Goal: Information Seeking & Learning: Learn about a topic

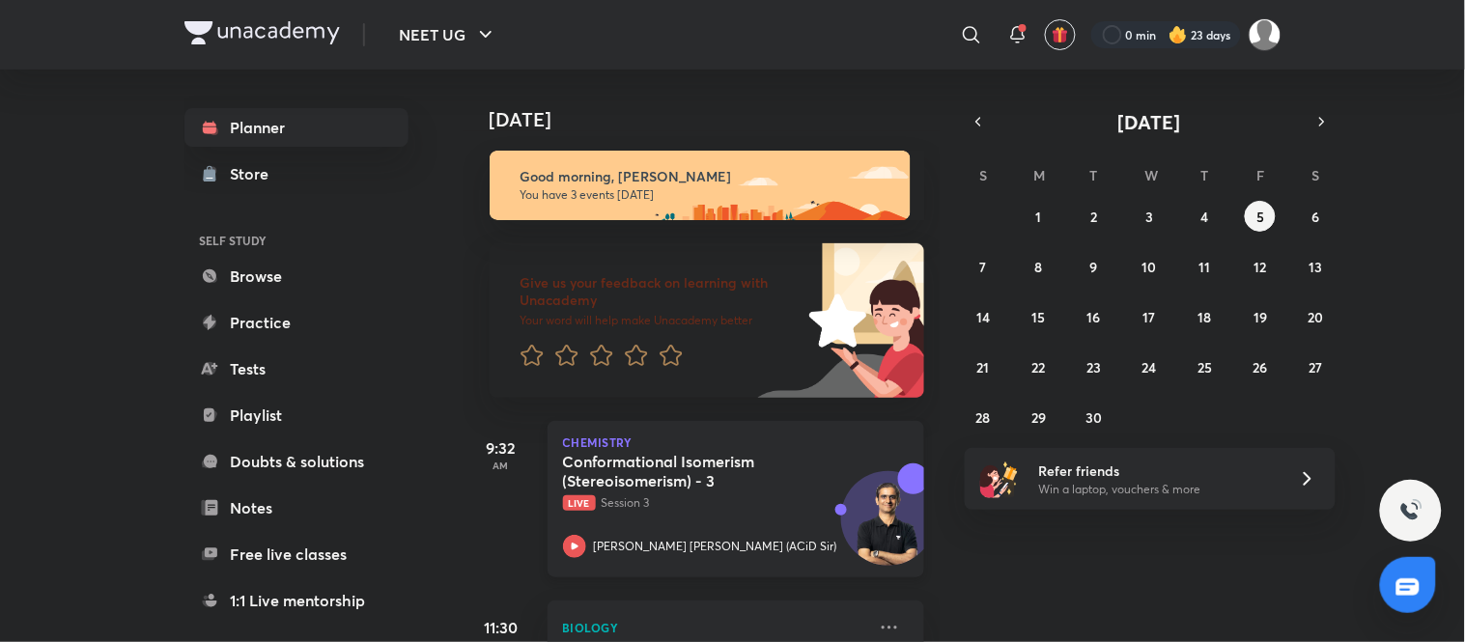
click at [795, 489] on h5 "Conformational Isomerism (Stereoisomerism) - 3" at bounding box center [683, 471] width 241 height 39
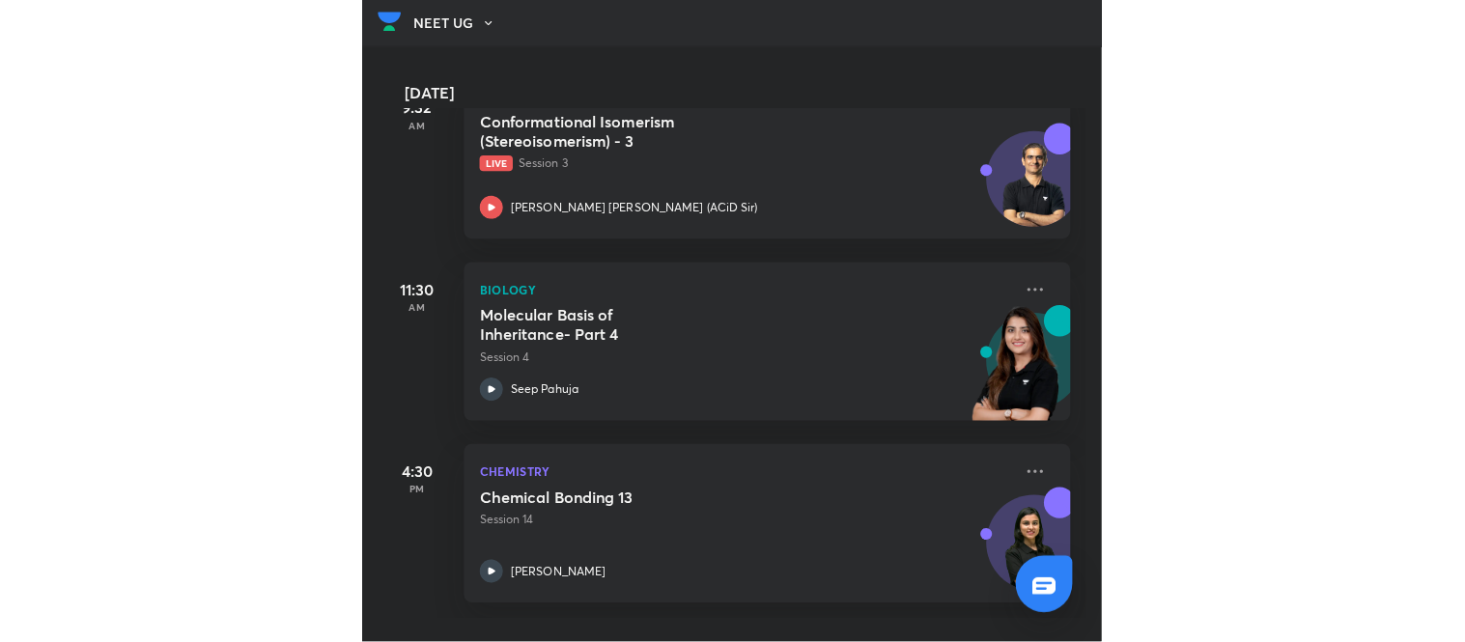
scroll to position [326, 0]
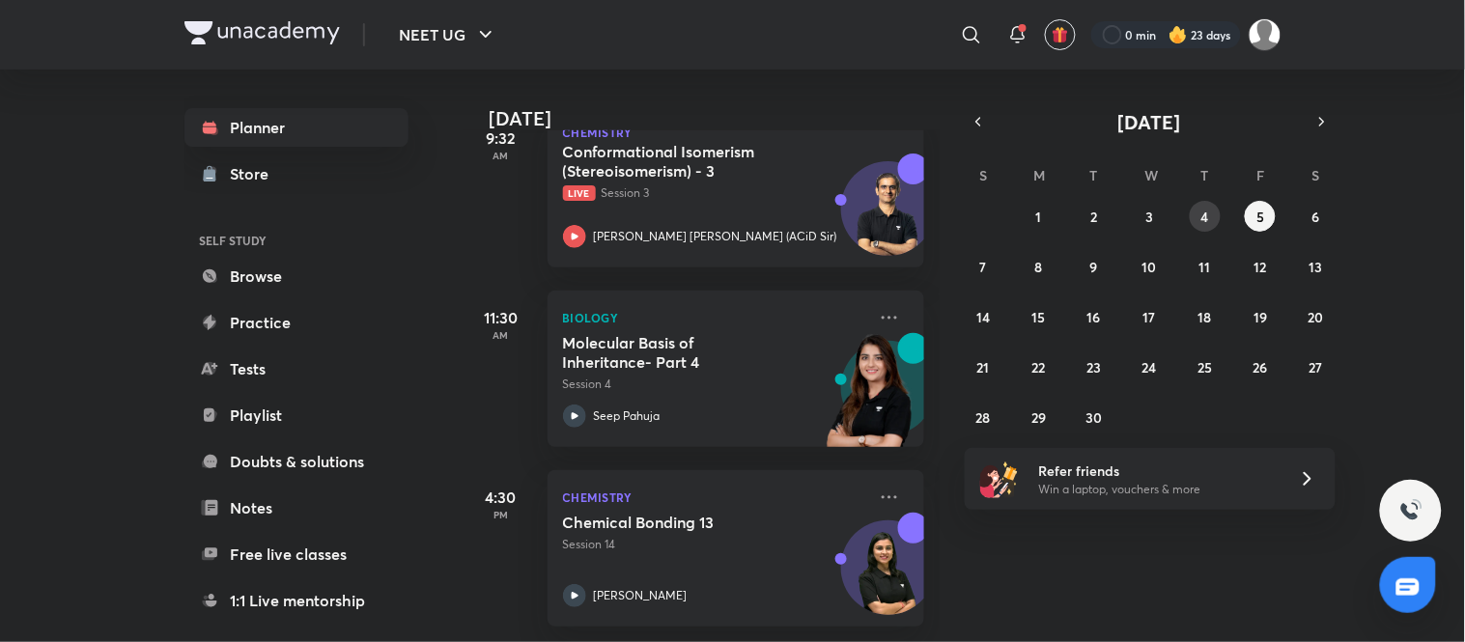
click at [737, 210] on button "4" at bounding box center [1205, 216] width 31 height 31
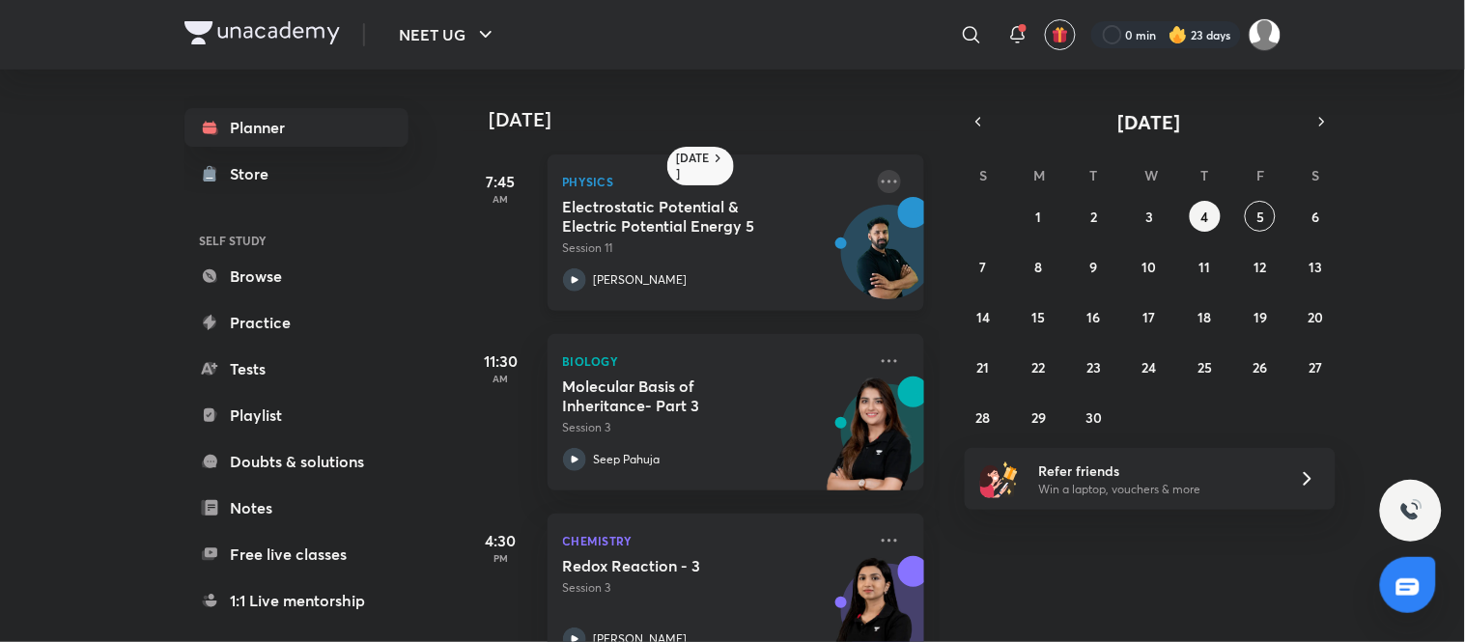
click at [737, 175] on icon at bounding box center [889, 181] width 23 height 23
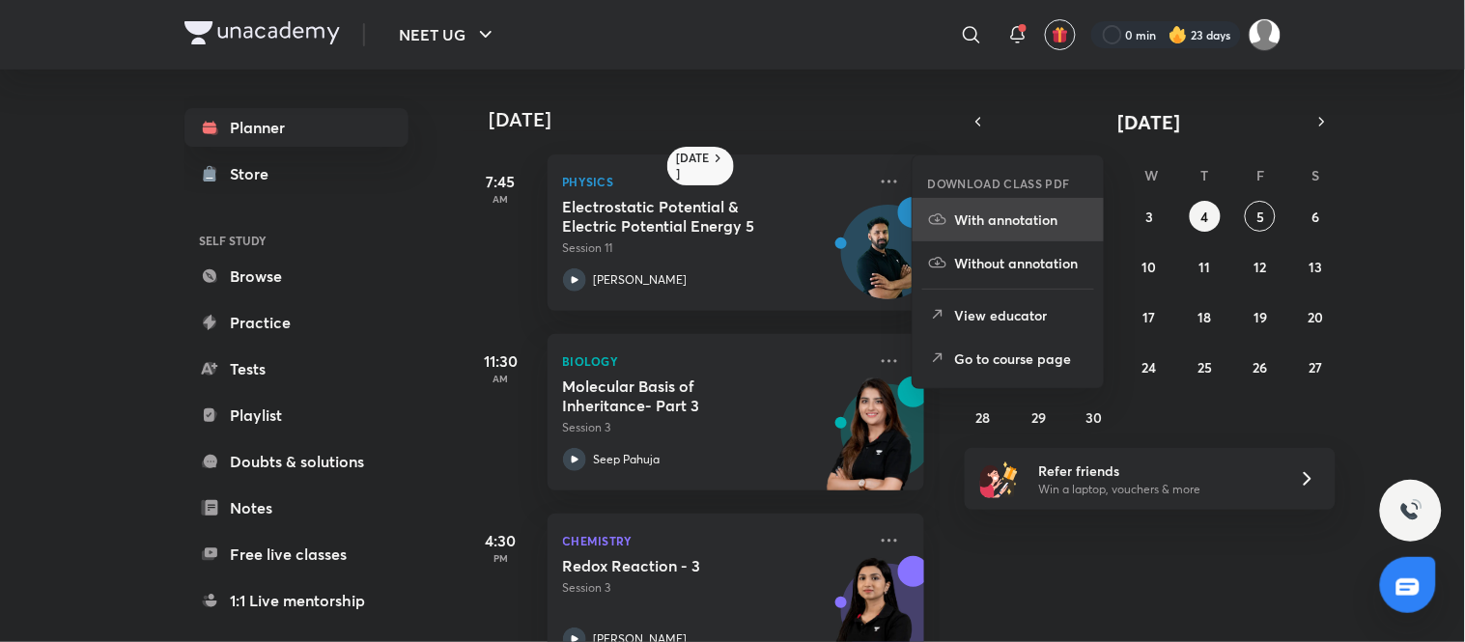
click at [737, 213] on li "With annotation" at bounding box center [1008, 219] width 191 height 43
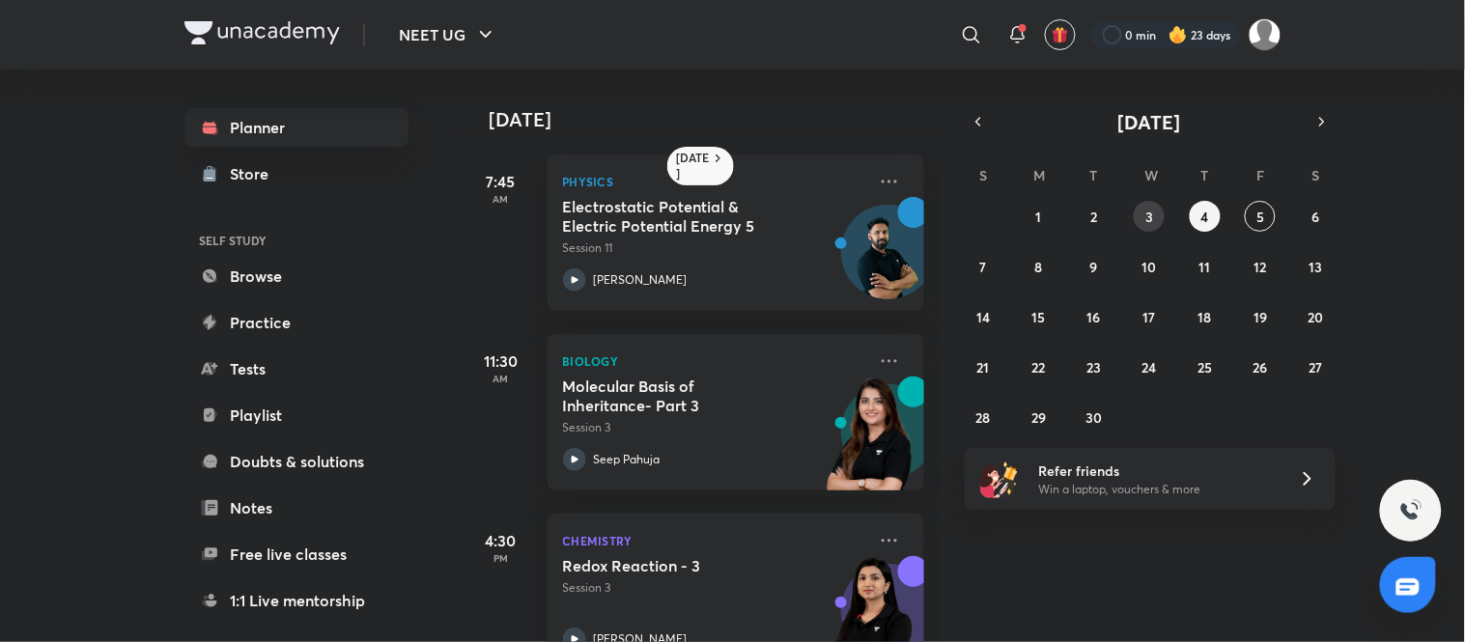
click at [737, 216] on abbr "3" at bounding box center [1150, 217] width 8 height 18
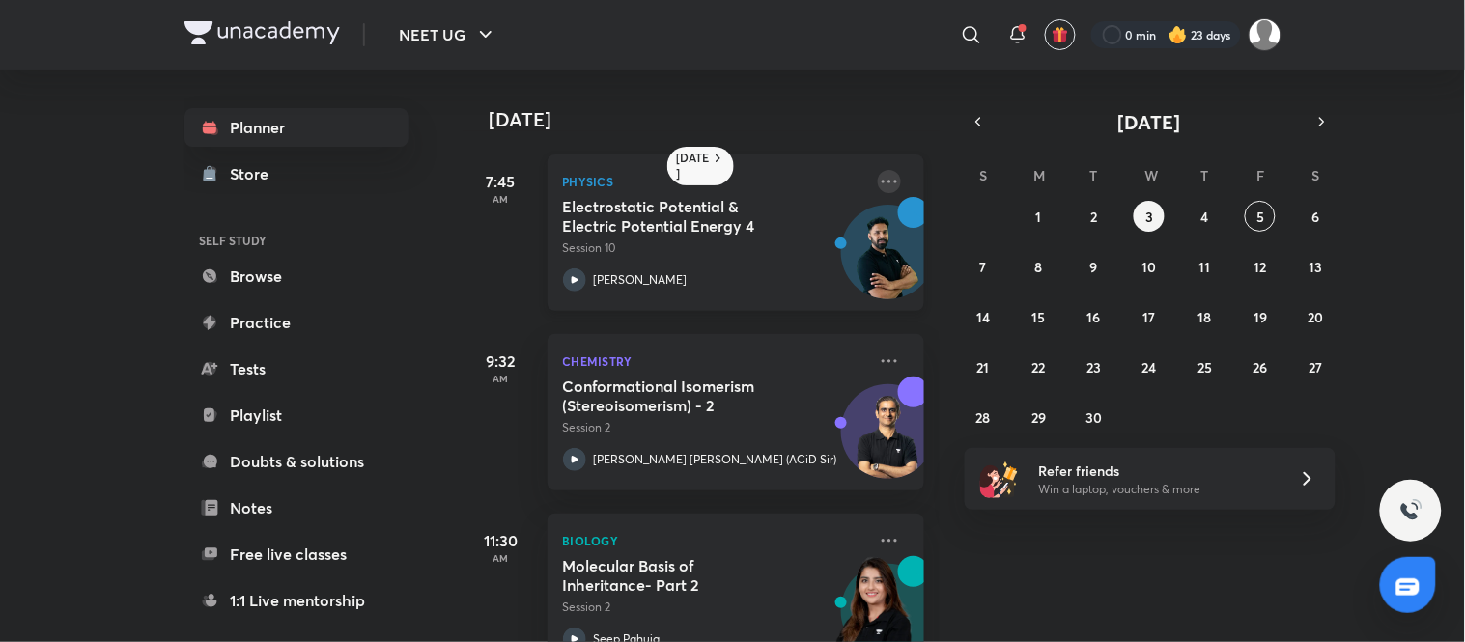
click at [737, 179] on icon at bounding box center [889, 181] width 23 height 23
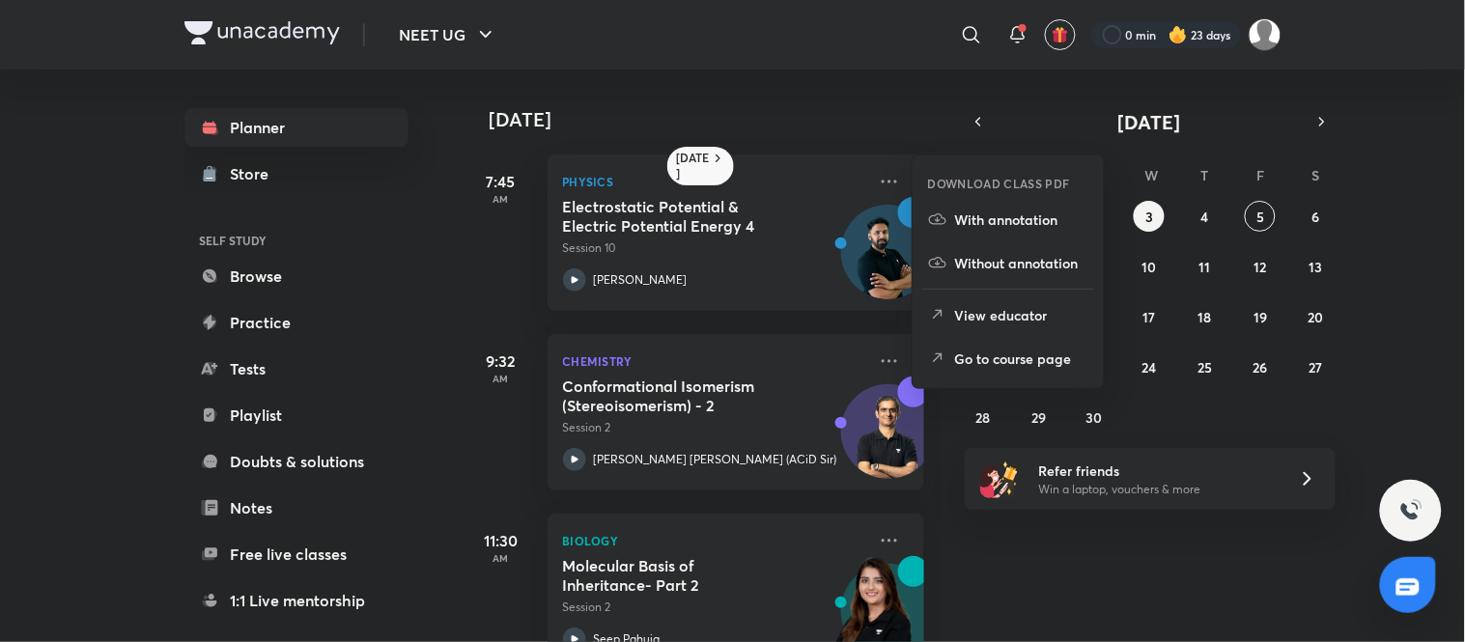
click at [737, 225] on li "With annotation" at bounding box center [1008, 219] width 191 height 43
